Goal: Contribute content: Contribute content

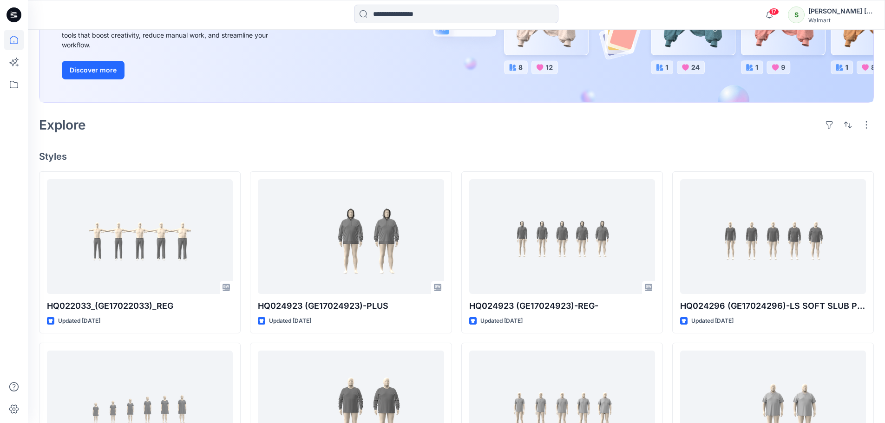
scroll to position [186, 0]
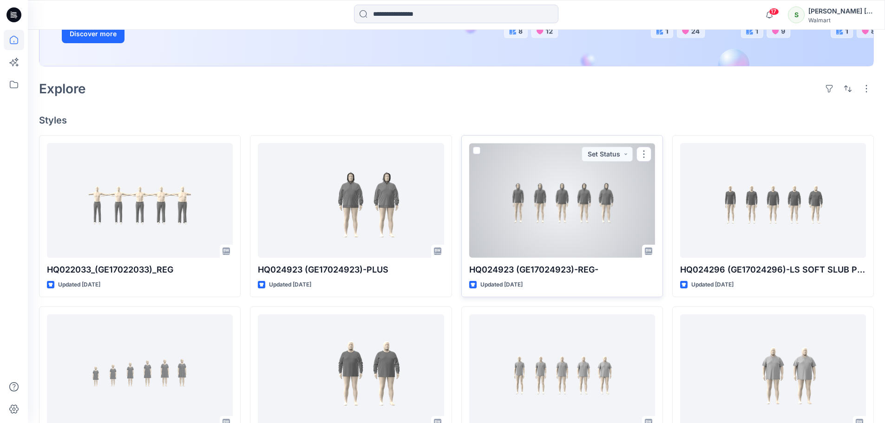
click at [529, 203] on div at bounding box center [562, 200] width 186 height 115
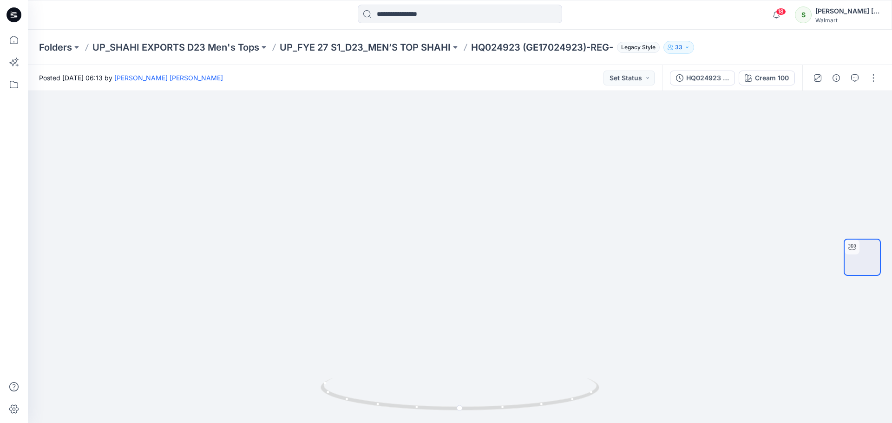
click at [15, 13] on icon at bounding box center [14, 14] width 15 height 15
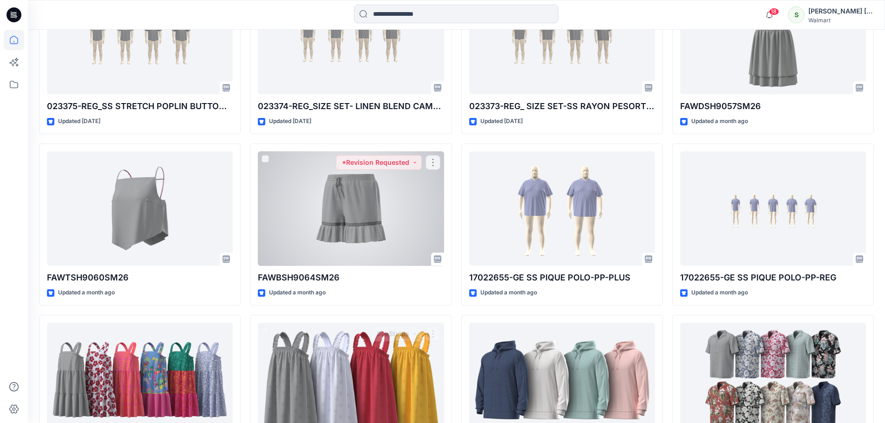
scroll to position [691, 0]
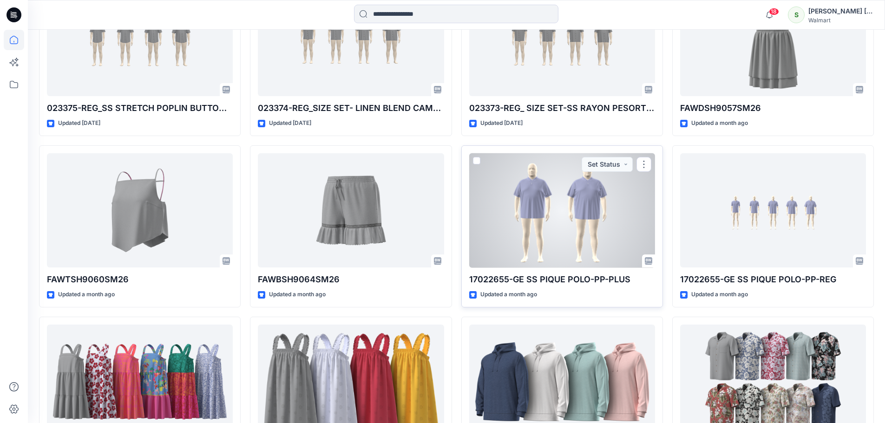
click at [583, 220] on div at bounding box center [562, 210] width 186 height 115
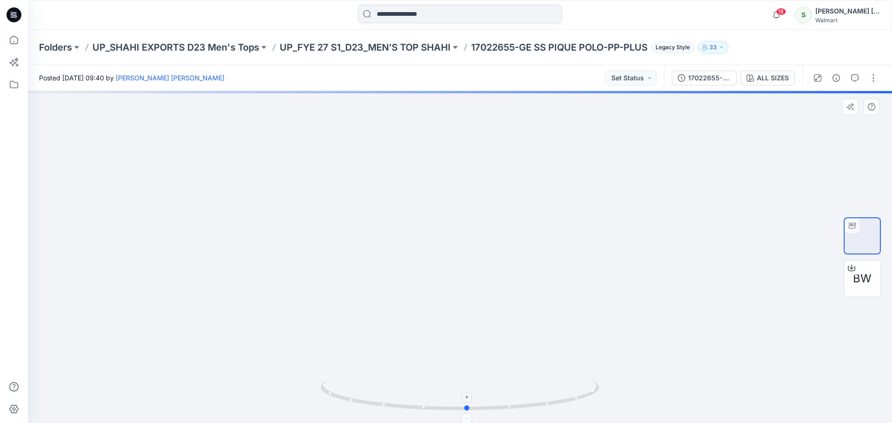
drag, startPoint x: 463, startPoint y: 410, endPoint x: 468, endPoint y: 402, distance: 9.0
click at [468, 402] on icon at bounding box center [461, 395] width 281 height 35
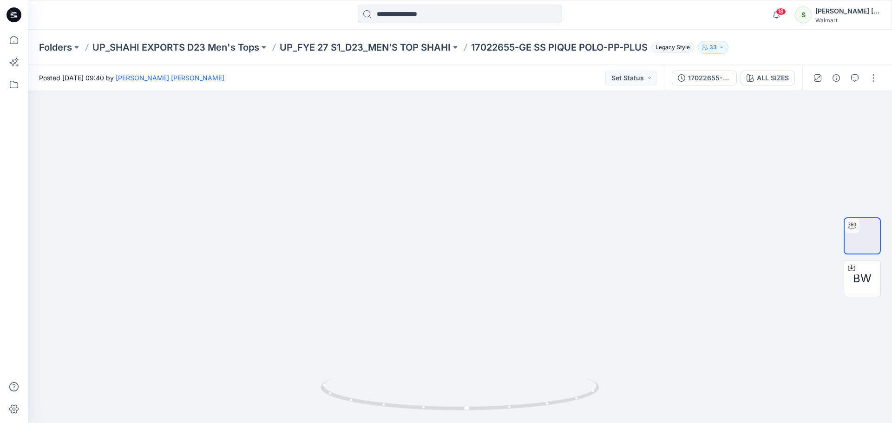
click at [20, 15] on icon at bounding box center [14, 14] width 15 height 15
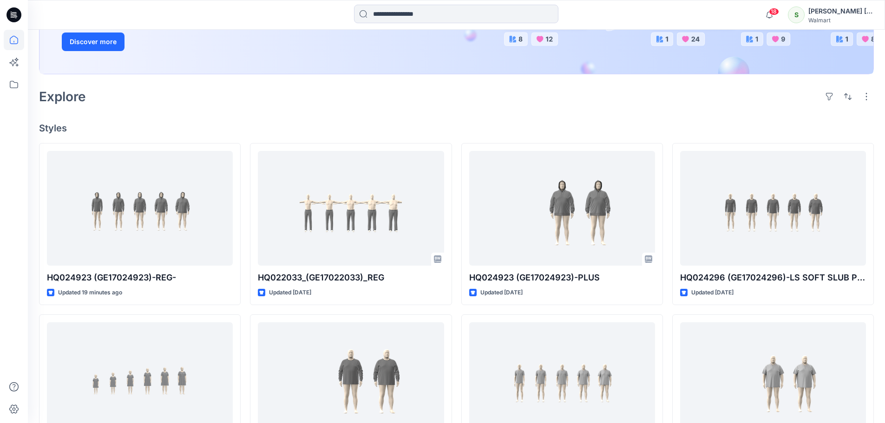
scroll to position [186, 0]
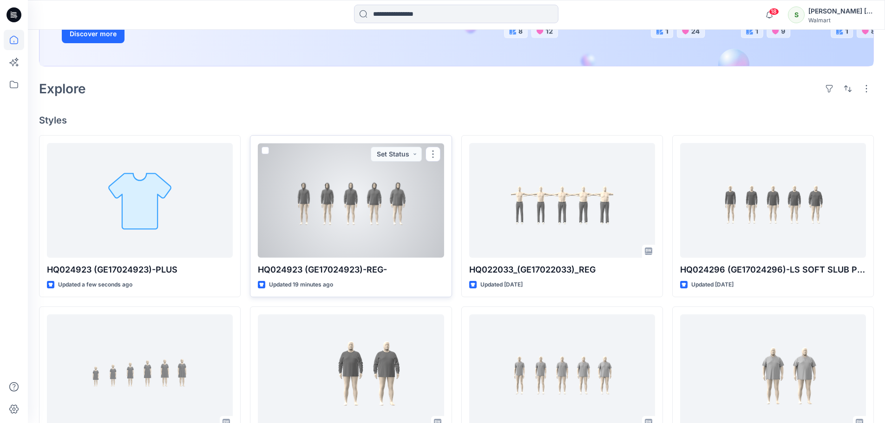
click at [364, 219] on div at bounding box center [351, 200] width 186 height 115
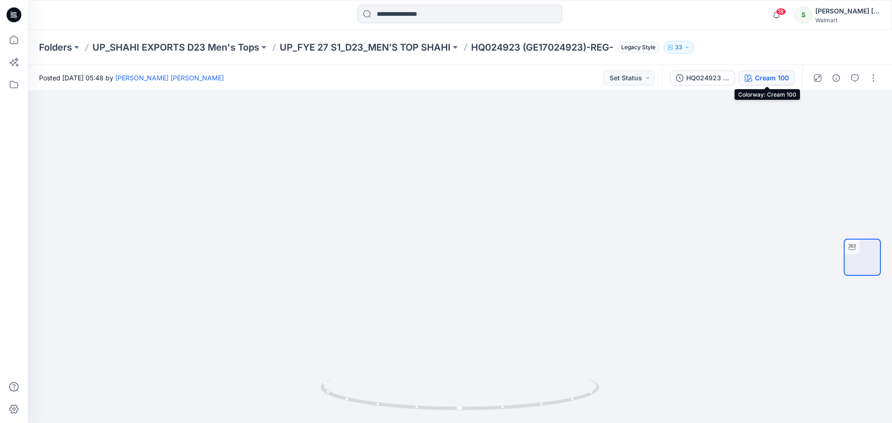
click at [764, 79] on div "Cream 100" at bounding box center [772, 78] width 34 height 10
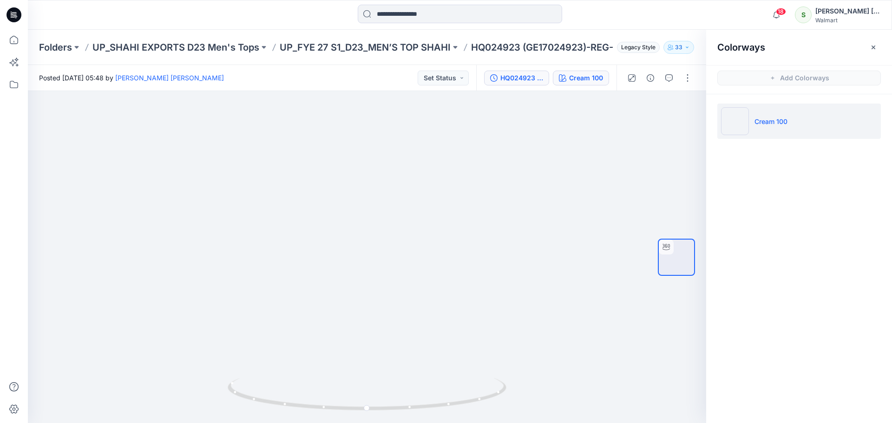
click at [525, 85] on button "HQ024923 (GE17024923)-REG_OPT" at bounding box center [516, 78] width 65 height 15
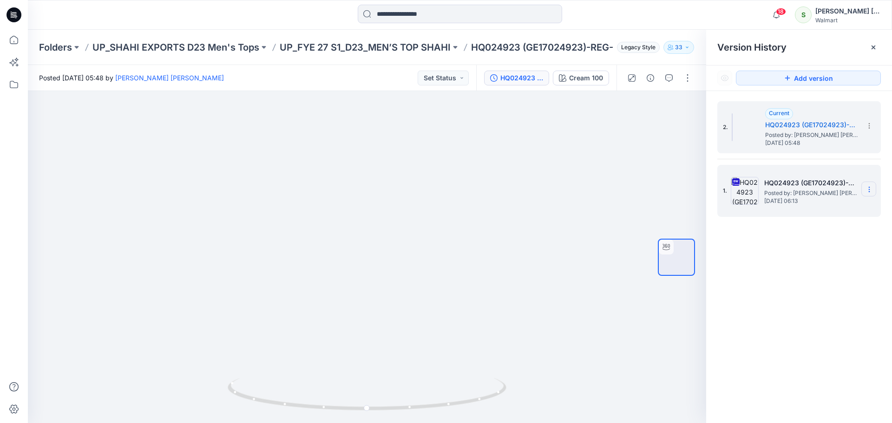
click at [870, 190] on icon at bounding box center [869, 190] width 0 height 0
click at [803, 285] on span "Delete Version" at bounding box center [806, 286] width 44 height 11
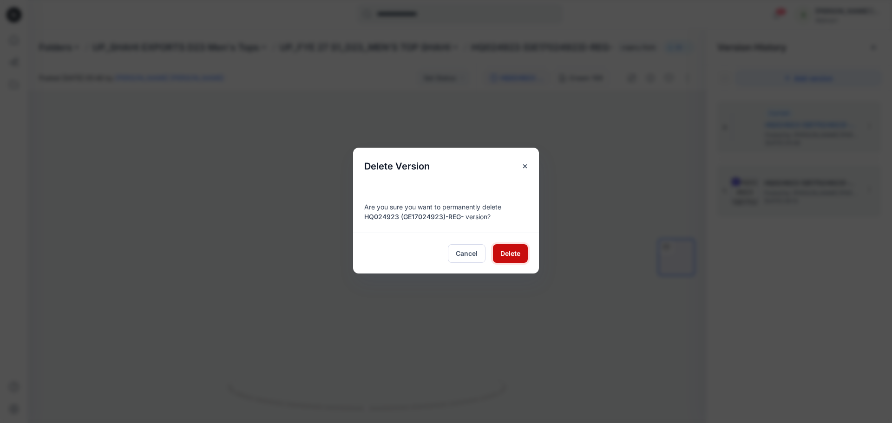
click at [509, 252] on span "Delete" at bounding box center [511, 254] width 20 height 10
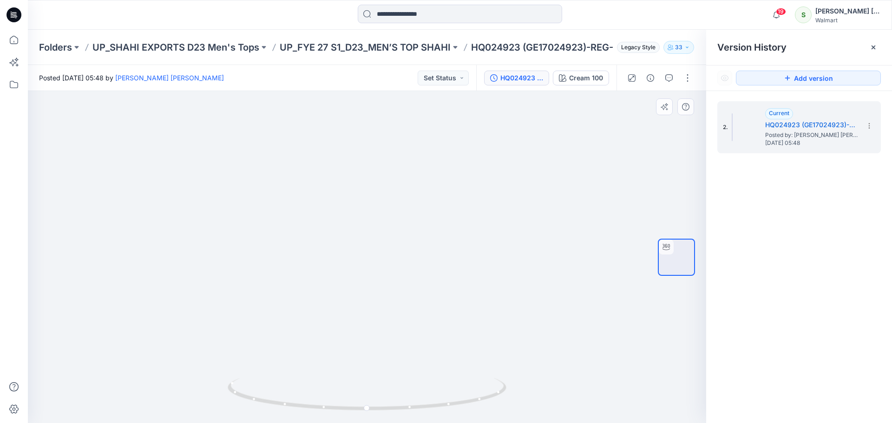
click at [655, 180] on div at bounding box center [676, 257] width 59 height 232
click at [870, 124] on icon at bounding box center [869, 124] width 0 height 0
click at [694, 80] on button "button" at bounding box center [687, 78] width 15 height 15
click at [627, 100] on p "Edit" at bounding box center [629, 100] width 12 height 10
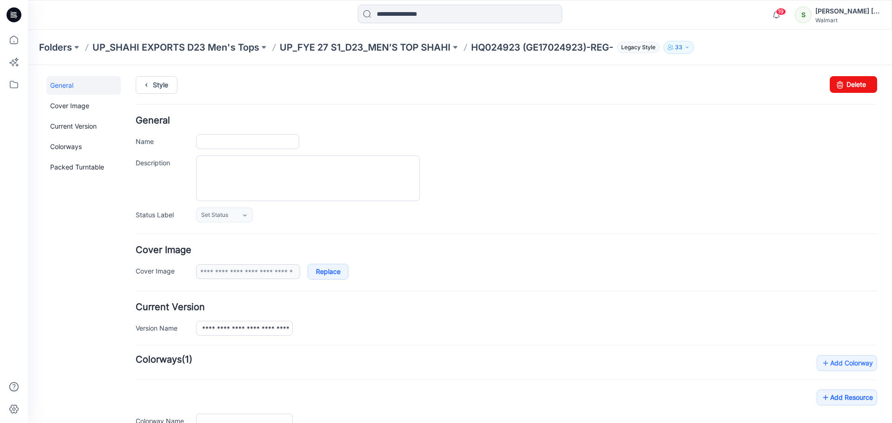
type input "**********"
type input "*********"
type input "**********"
click at [281, 174] on textarea "Description" at bounding box center [308, 179] width 224 height 46
click at [285, 141] on input "**********" at bounding box center [247, 141] width 103 height 15
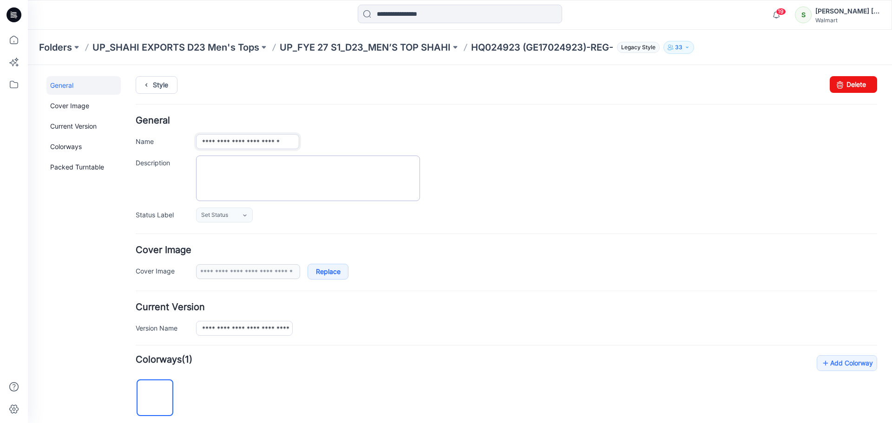
scroll to position [0, 2]
drag, startPoint x: 370, startPoint y: 183, endPoint x: 376, endPoint y: 185, distance: 5.4
click at [372, 183] on textarea "Description" at bounding box center [308, 179] width 224 height 46
click at [12, 16] on icon at bounding box center [12, 15] width 3 height 0
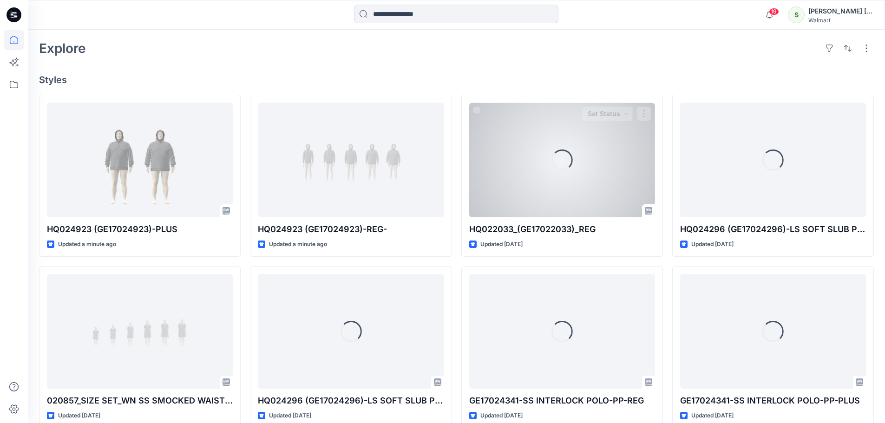
scroll to position [232, 0]
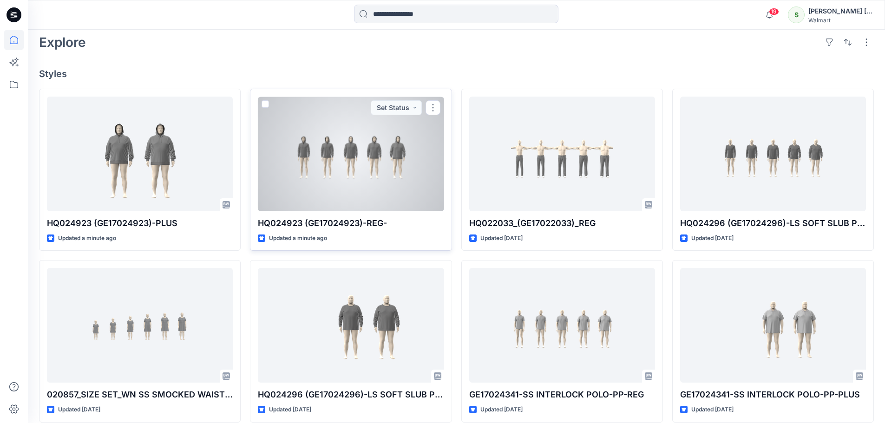
click at [356, 156] on div at bounding box center [351, 154] width 186 height 115
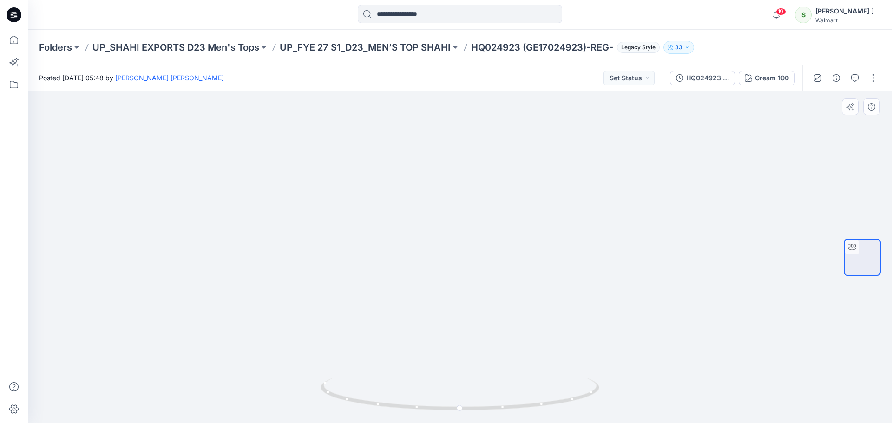
click at [716, 188] on div at bounding box center [460, 257] width 864 height 332
click at [718, 76] on div "HQ024923 (GE17024923)-REG_OPT" at bounding box center [707, 78] width 43 height 10
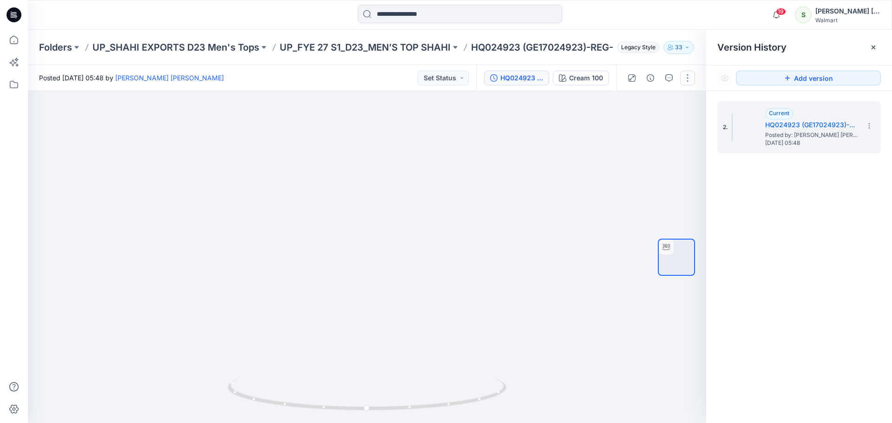
click at [686, 79] on button "button" at bounding box center [687, 78] width 15 height 15
click at [627, 99] on p "Edit" at bounding box center [629, 100] width 12 height 10
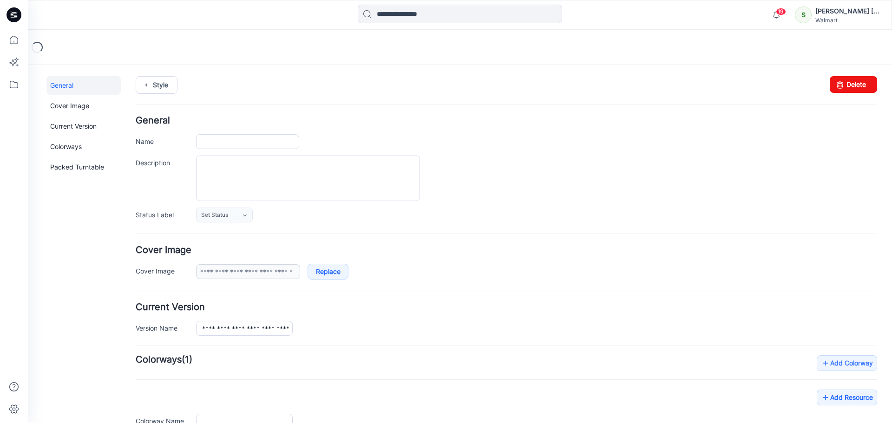
type input "**********"
type input "*********"
type input "**********"
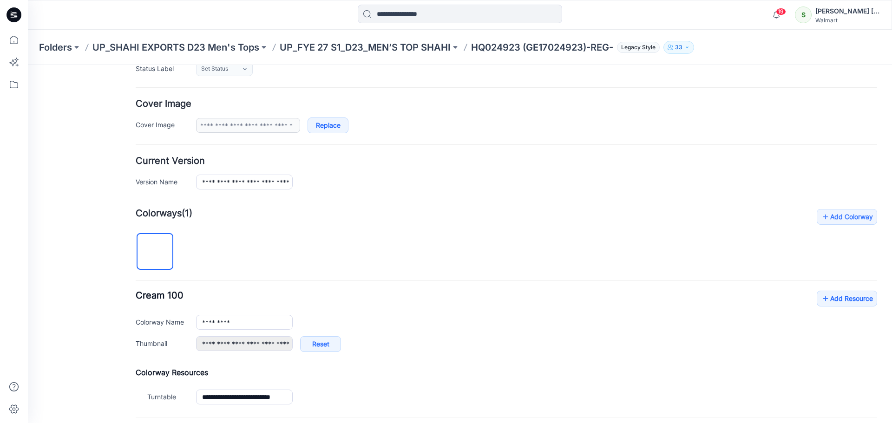
scroll to position [237, 0]
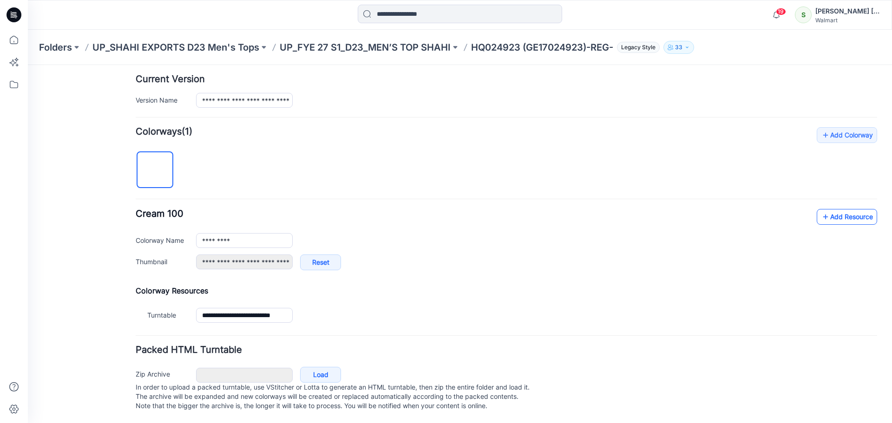
click at [847, 211] on link "Add Resource" at bounding box center [847, 217] width 60 height 16
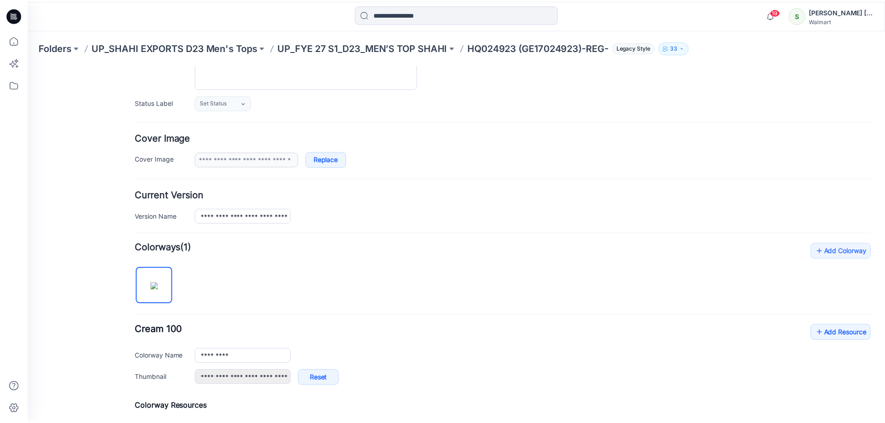
scroll to position [0, 0]
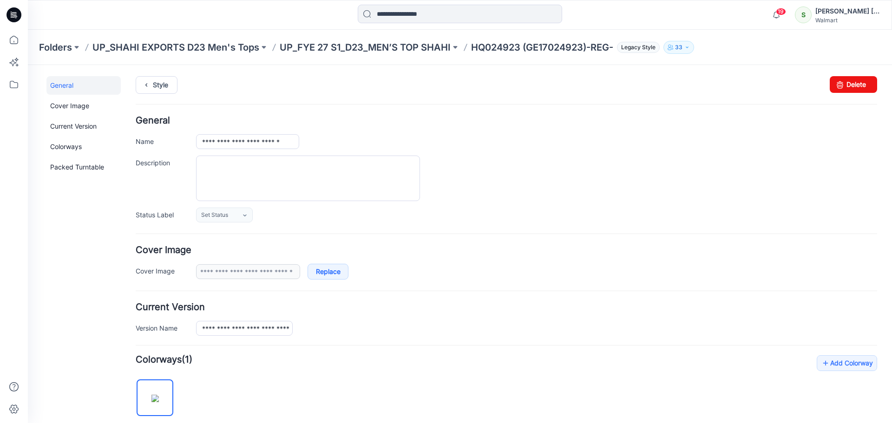
click at [14, 14] on icon at bounding box center [15, 13] width 4 height 0
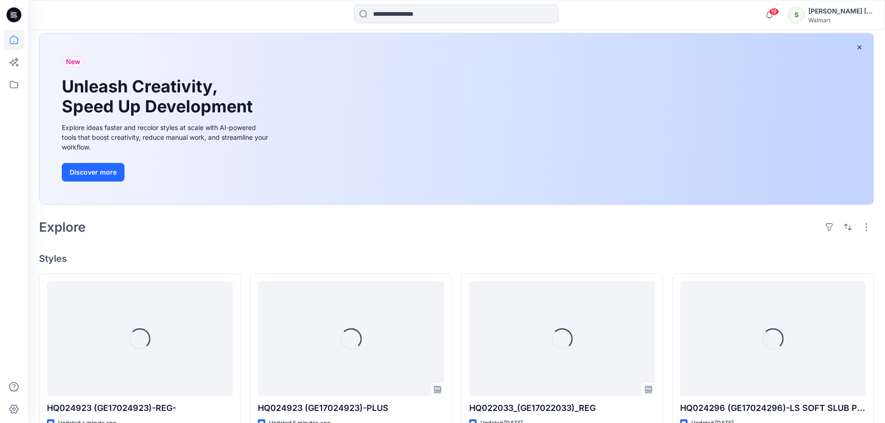
scroll to position [139, 0]
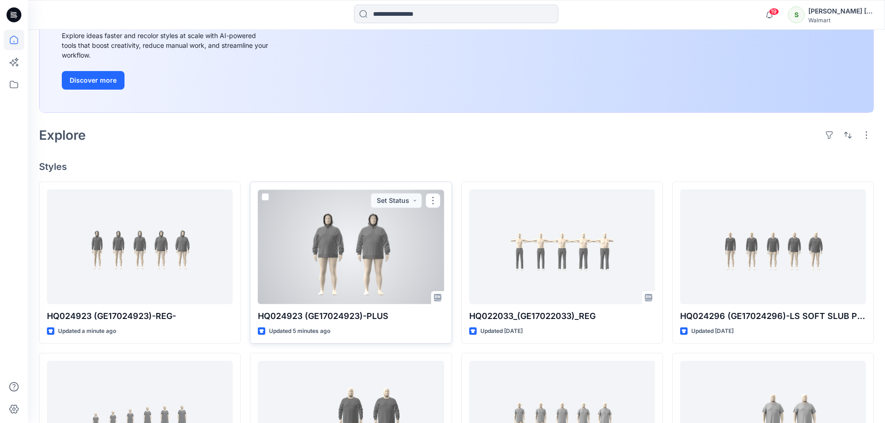
click at [343, 270] on div at bounding box center [351, 247] width 186 height 115
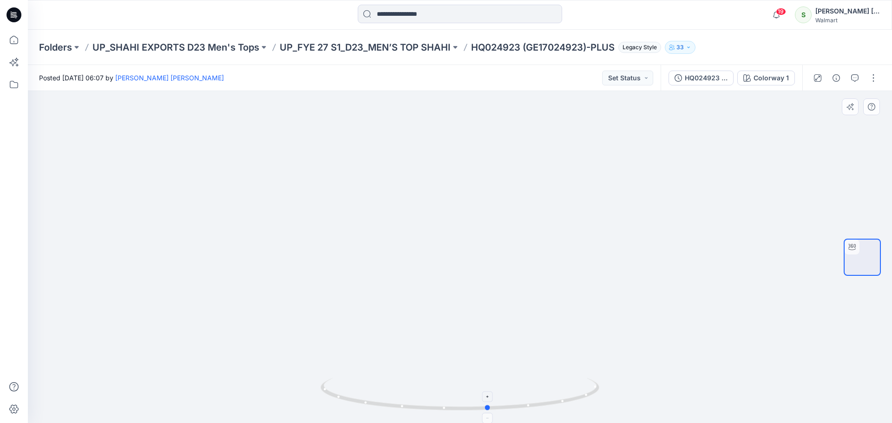
drag, startPoint x: 468, startPoint y: 409, endPoint x: 496, endPoint y: 395, distance: 32.4
click at [496, 395] on icon at bounding box center [461, 395] width 281 height 35
click at [703, 79] on div "HQ024923 (GE17024923)-PLUS_OPT" at bounding box center [706, 78] width 43 height 10
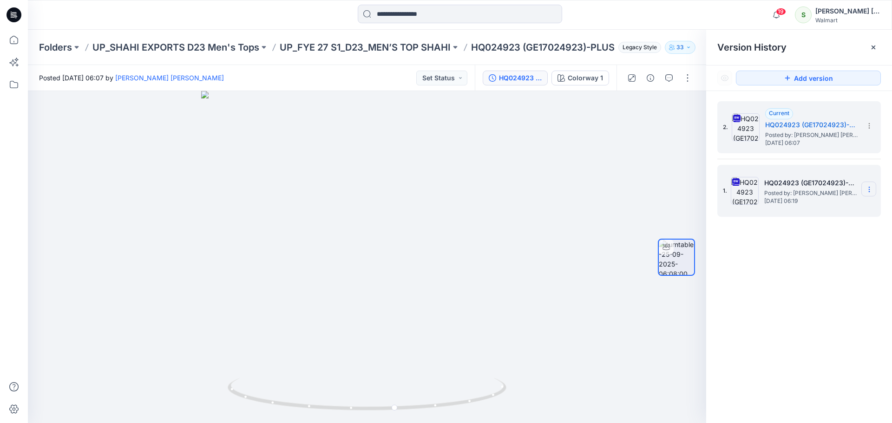
click at [869, 188] on icon at bounding box center [869, 189] width 7 height 7
click at [794, 286] on span "Delete Version" at bounding box center [806, 286] width 44 height 11
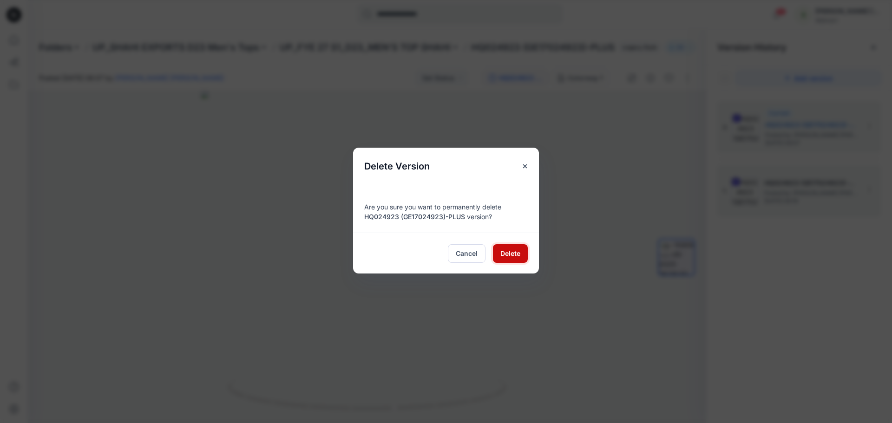
click at [506, 251] on span "Delete" at bounding box center [511, 254] width 20 height 10
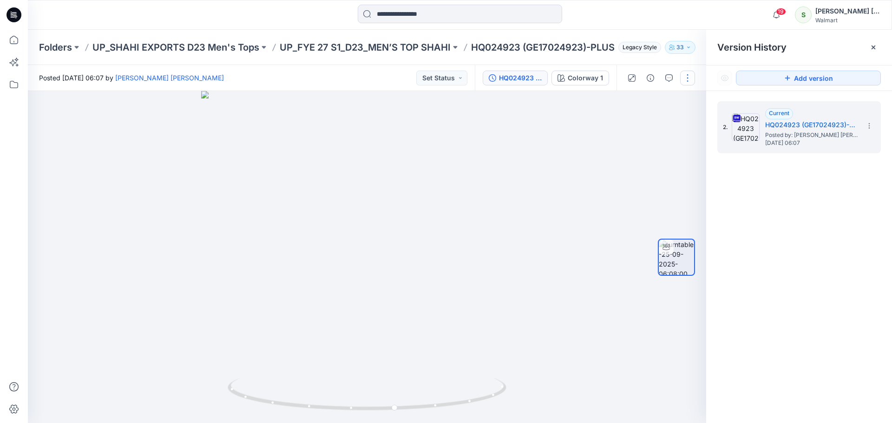
click at [687, 76] on button "button" at bounding box center [687, 78] width 15 height 15
click at [632, 101] on p "Edit" at bounding box center [629, 100] width 12 height 10
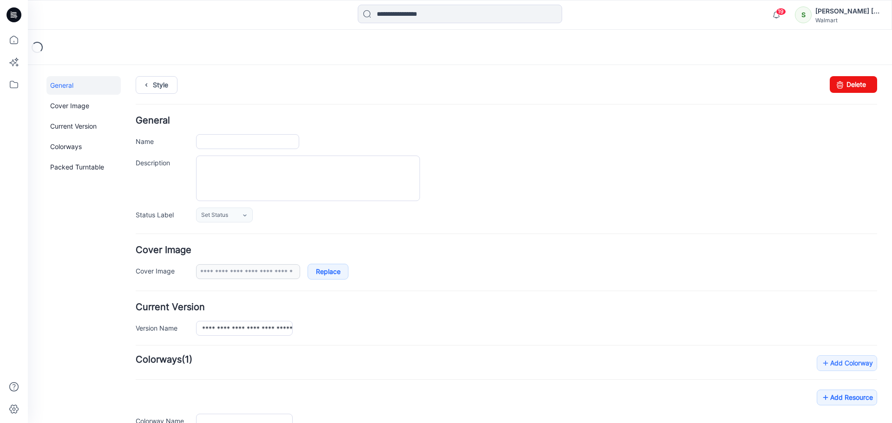
type input "**********"
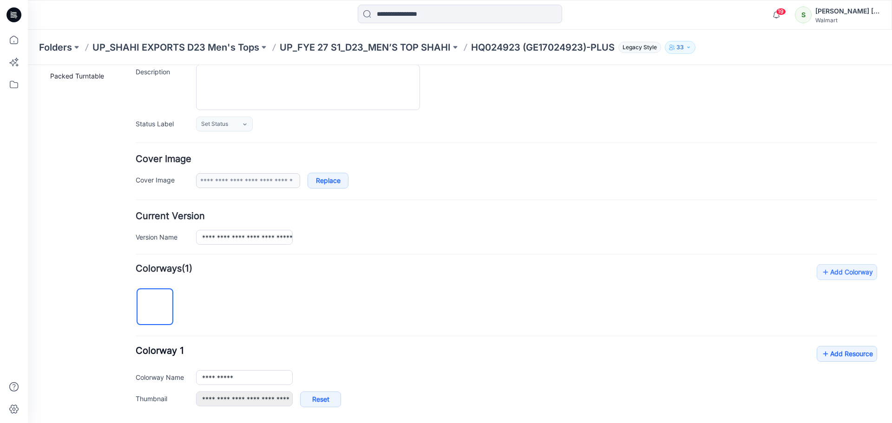
scroll to position [237, 0]
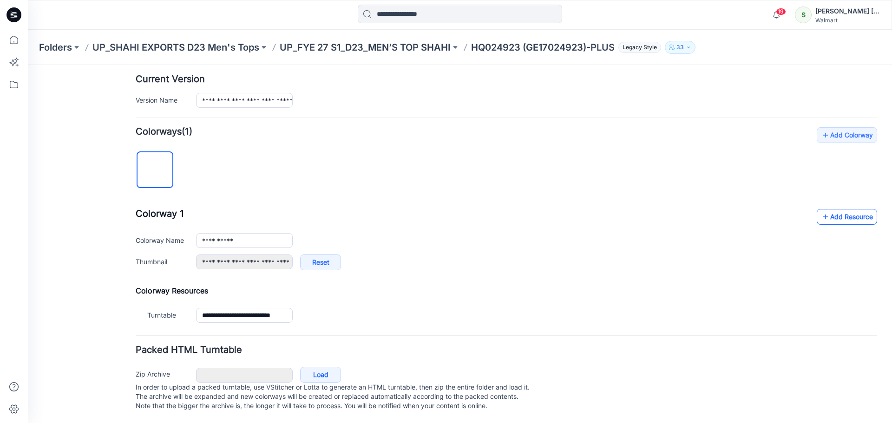
click at [848, 210] on link "Add Resource" at bounding box center [847, 217] width 60 height 16
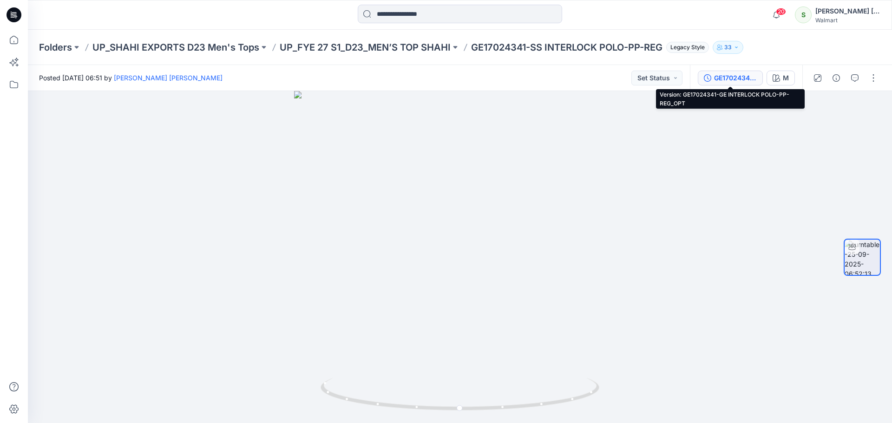
click at [745, 78] on div "GE17024341-GE INTERLOCK POLO-PP-REG_OPT" at bounding box center [735, 78] width 43 height 10
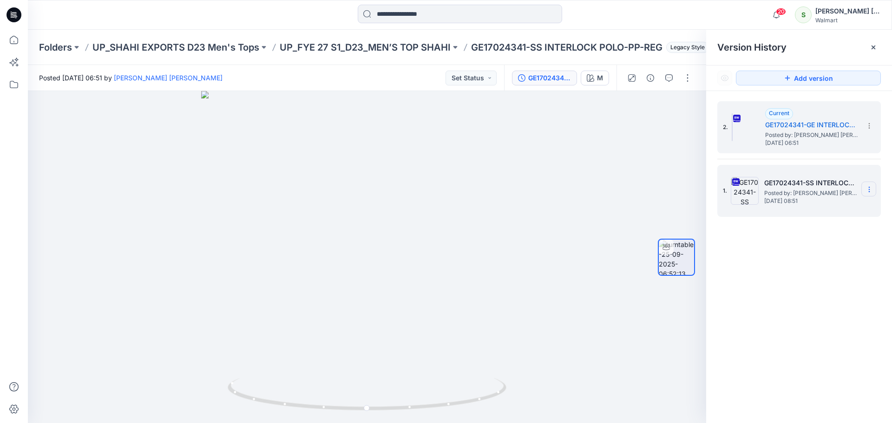
click at [871, 186] on icon at bounding box center [869, 189] width 7 height 7
click at [815, 285] on span "Delete Version" at bounding box center [806, 286] width 44 height 11
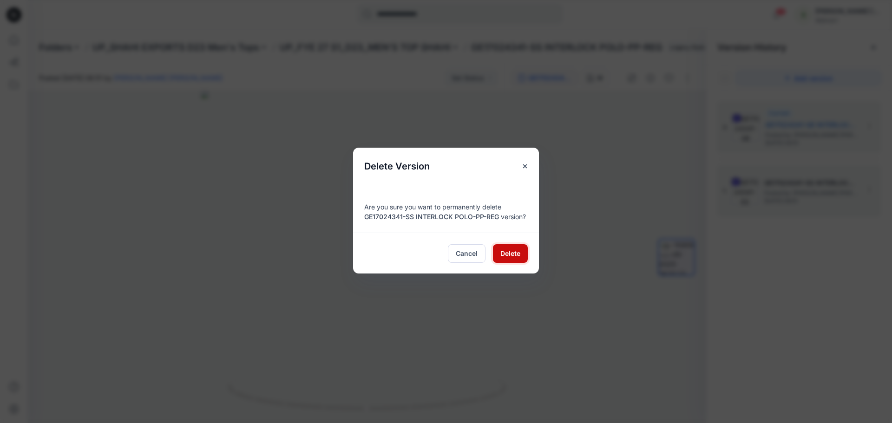
click at [509, 256] on span "Delete" at bounding box center [511, 254] width 20 height 10
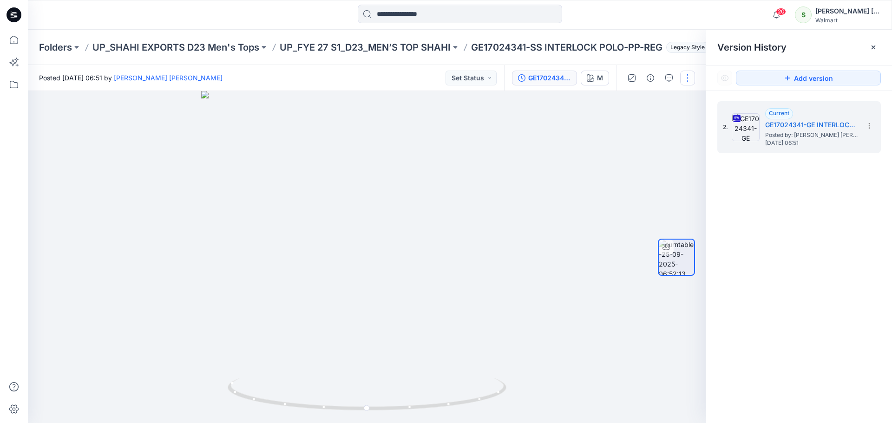
click at [693, 79] on button "button" at bounding box center [687, 78] width 15 height 15
click at [630, 100] on p "Edit" at bounding box center [629, 100] width 12 height 10
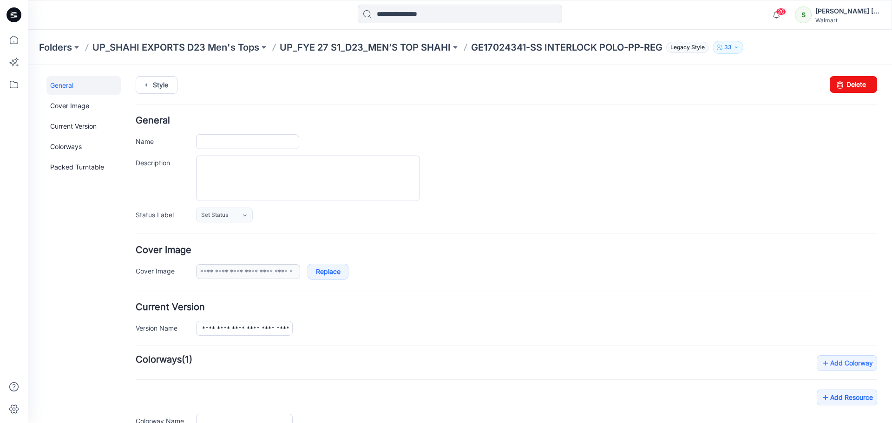
type input "**********"
type textarea "**********"
type input "*"
type input "**********"
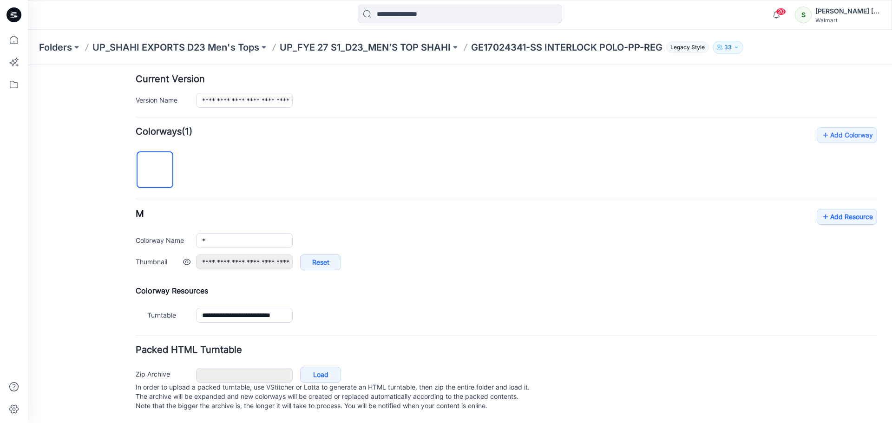
scroll to position [237, 0]
click at [851, 209] on link "Add Resource" at bounding box center [847, 217] width 60 height 16
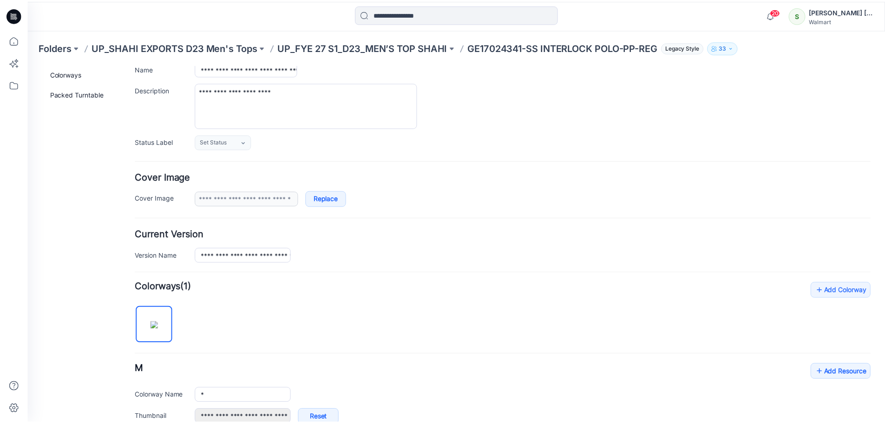
scroll to position [0, 0]
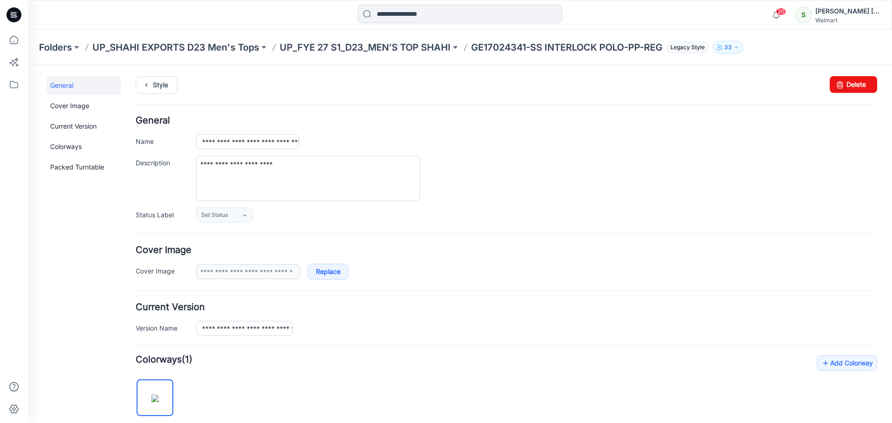
click at [12, 13] on icon at bounding box center [12, 13] width 2 height 0
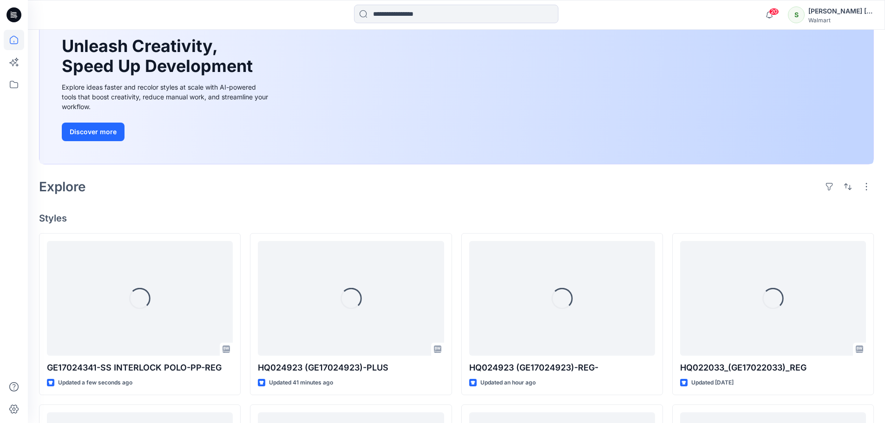
scroll to position [279, 0]
